Goal: Find contact information: Find contact information

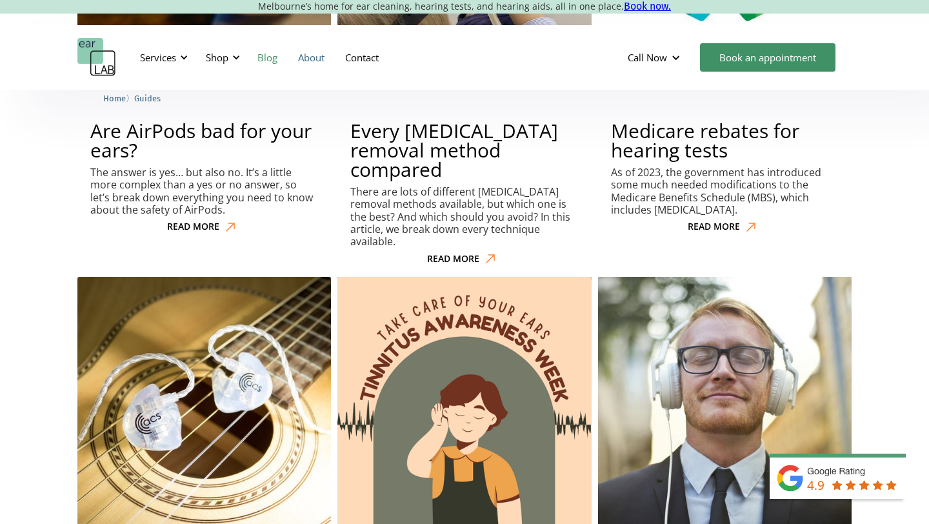
click at [304, 57] on link "About" at bounding box center [311, 57] width 47 height 37
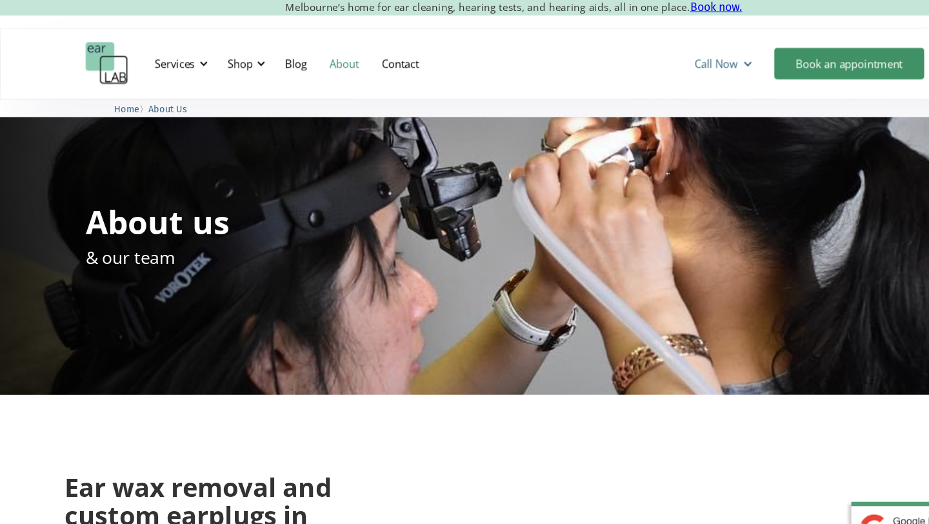
click at [671, 58] on div at bounding box center [676, 58] width 10 height 10
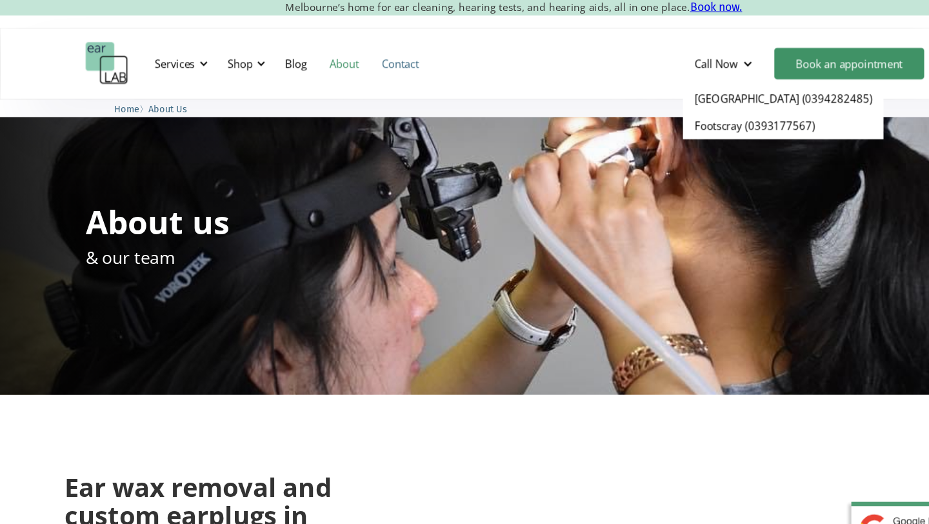
click at [362, 54] on link "Contact" at bounding box center [362, 57] width 54 height 37
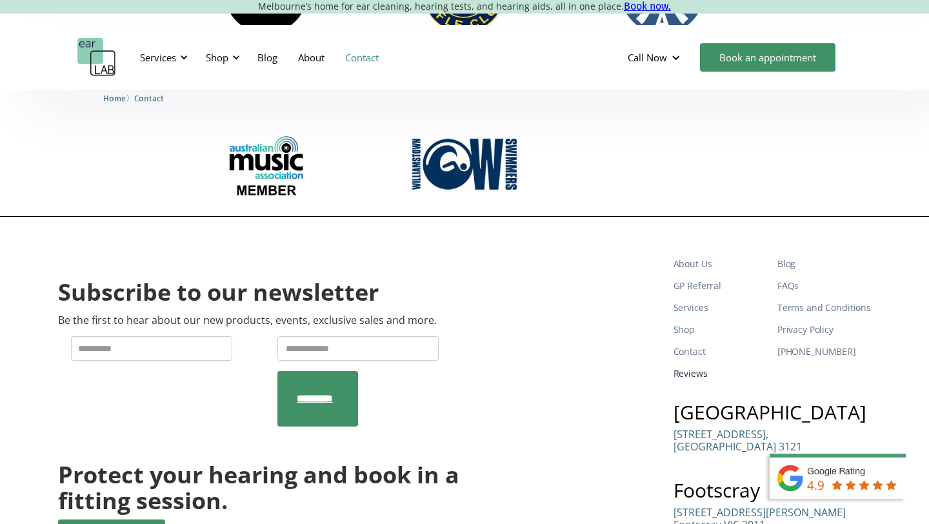
scroll to position [2309, 0]
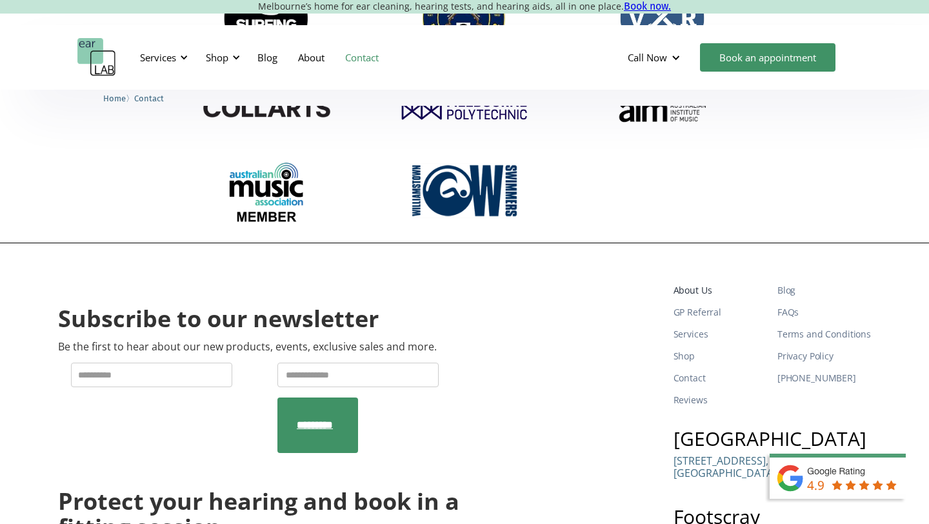
click at [691, 279] on link "About Us" at bounding box center [720, 290] width 94 height 22
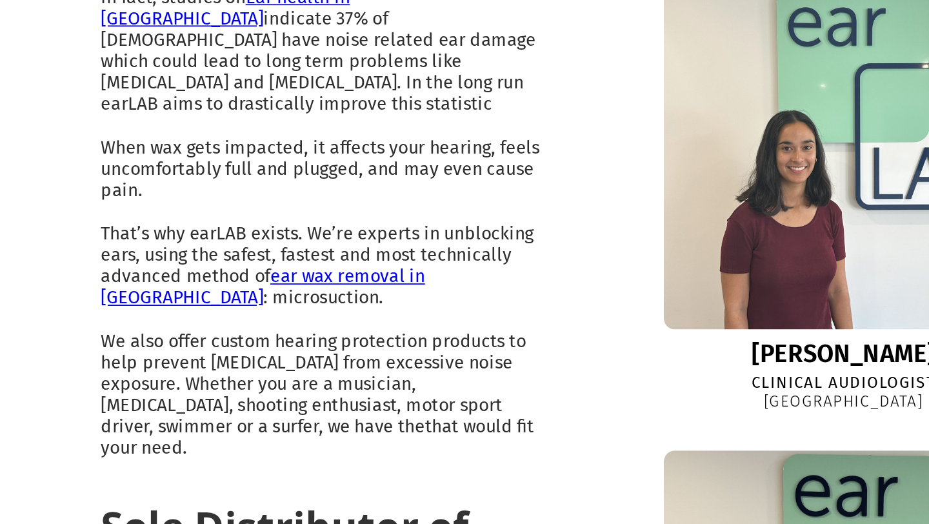
scroll to position [598, 0]
